Goal: Task Accomplishment & Management: Use online tool/utility

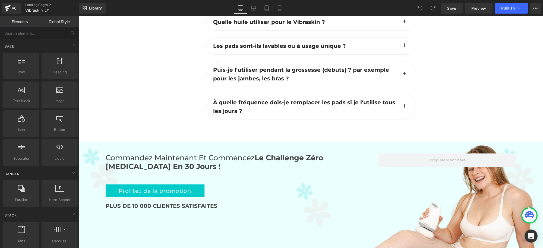
scroll to position [2155, 0]
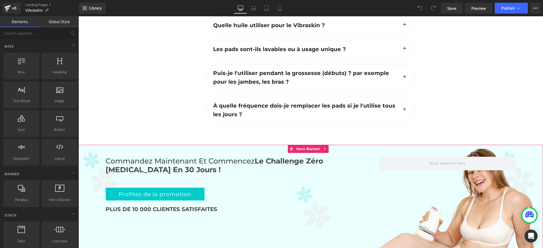
click at [140, 145] on div "Commandez maintenant et commencez Le Challenge Zéro cellulite en 30 jours ! Hea…" at bounding box center [311, 205] width 465 height 121
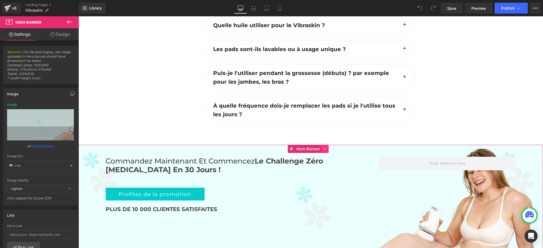
click at [326, 147] on icon at bounding box center [325, 149] width 4 height 4
click at [315, 147] on icon at bounding box center [315, 149] width 4 height 4
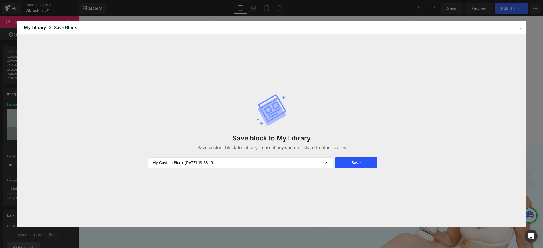
click at [362, 164] on button "Save" at bounding box center [356, 162] width 42 height 11
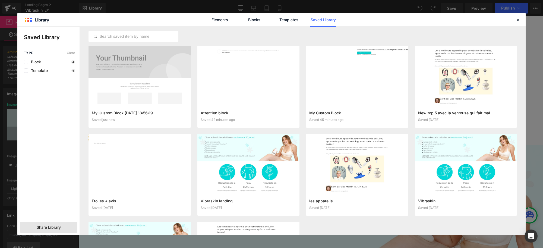
click at [68, 226] on div "Share Library" at bounding box center [48, 227] width 57 height 11
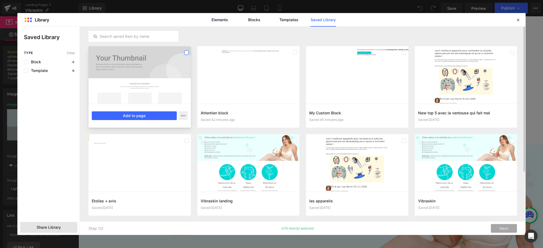
click at [188, 54] on label at bounding box center [186, 53] width 4 height 4
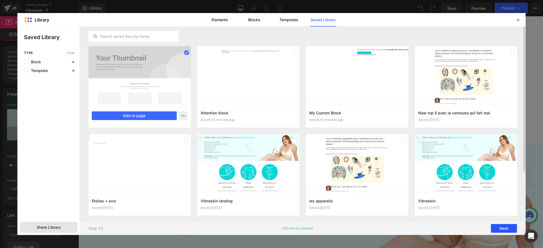
click at [505, 228] on button "Next" at bounding box center [504, 228] width 26 height 9
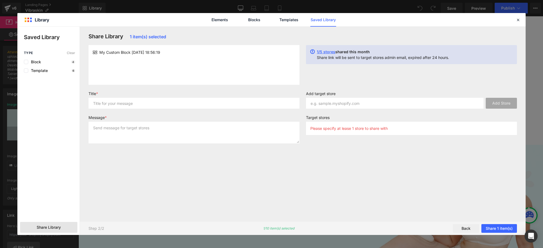
drag, startPoint x: 175, startPoint y: 52, endPoint x: 85, endPoint y: 56, distance: 90.0
click at [85, 56] on div "Share Library 1 item(s) selected My Custom Block 2025-08-14 18:56:19 1/5 stores…" at bounding box center [303, 131] width 446 height 208
copy div "My Custom Block 2025-08-14 18:56:19"
click at [141, 105] on input "text" at bounding box center [194, 103] width 211 height 11
paste input "My Custom Block 2025-08-14 18:56:19"
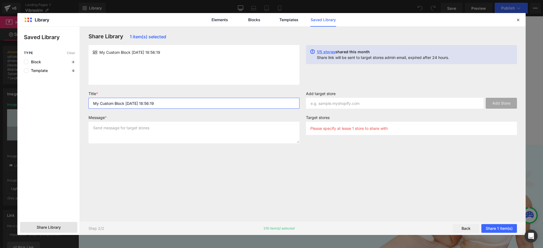
type input "My Custom Block 2025-08-14 18:56:19"
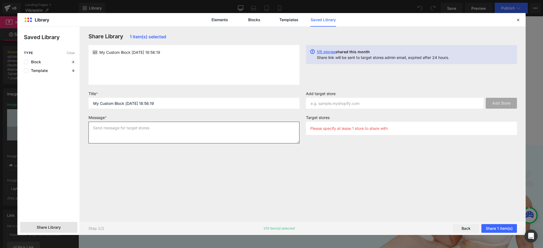
click at [147, 131] on textarea at bounding box center [194, 133] width 211 height 22
paste textarea "My Custom Block 2025-08-14 18:56:19"
type textarea "My Custom Block 2025-08-14 18:56:19"
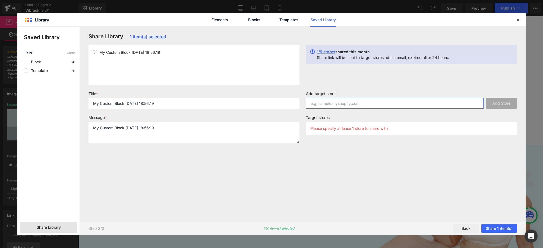
click at [340, 101] on input "text" at bounding box center [395, 103] width 178 height 11
click at [351, 107] on input "text" at bounding box center [395, 103] width 178 height 11
paste input "71g1f3-a2"
type input "71g1f3-a2"
click at [509, 100] on button "Add Store" at bounding box center [501, 103] width 31 height 11
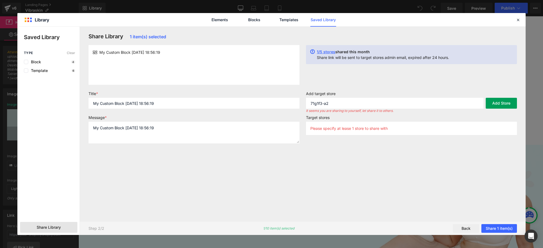
click at [501, 100] on button "Add Store" at bounding box center [501, 103] width 31 height 11
click at [394, 106] on input "71g1f3-a2" at bounding box center [395, 103] width 178 height 11
drag, startPoint x: 385, startPoint y: 105, endPoint x: 303, endPoint y: 106, distance: 81.8
click at [303, 106] on div "Add target store 71g1f3-a2 Add Store It seems you are sharing to yourself, let …" at bounding box center [412, 102] width 218 height 22
click at [495, 102] on button "Add Store" at bounding box center [501, 103] width 31 height 11
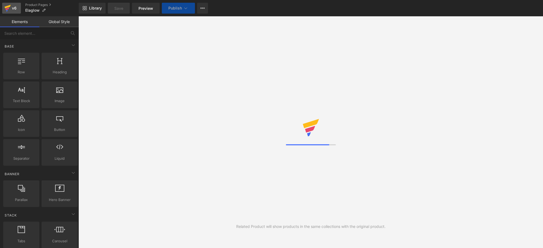
click at [13, 11] on div "v6" at bounding box center [14, 8] width 7 height 7
click at [14, 11] on div "v6" at bounding box center [14, 8] width 7 height 7
